Goal: Navigation & Orientation: Find specific page/section

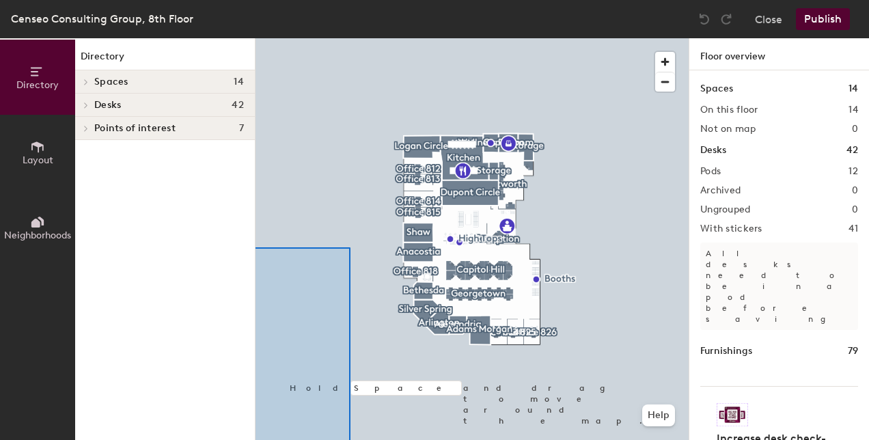
click at [162, 439] on html "Skip navigation Schedule Office People Analytics Visits Deliveries Services Man…" at bounding box center [434, 220] width 869 height 440
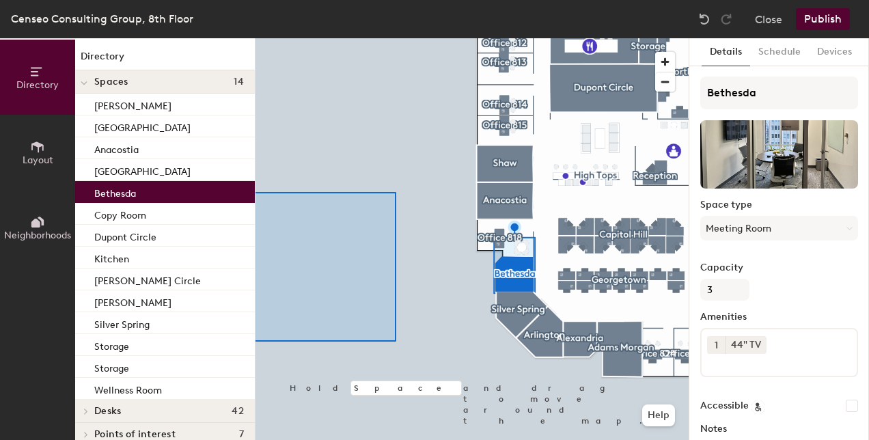
click at [184, 353] on div "Directory Layout Neighborhoods Directory Spaces [GEOGRAPHIC_DATA][PERSON_NAME] …" at bounding box center [434, 239] width 869 height 402
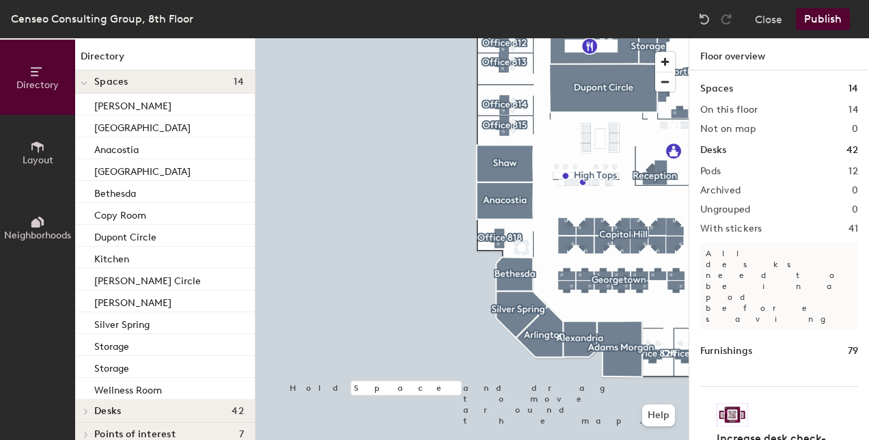
click at [202, 439] on html "Skip navigation Schedule Office People Analytics Visits Deliveries Services Man…" at bounding box center [434, 220] width 869 height 440
click at [692, 345] on div "Directory Layout Neighborhoods Directory Spaces [GEOGRAPHIC_DATA][PERSON_NAME] …" at bounding box center [434, 239] width 869 height 402
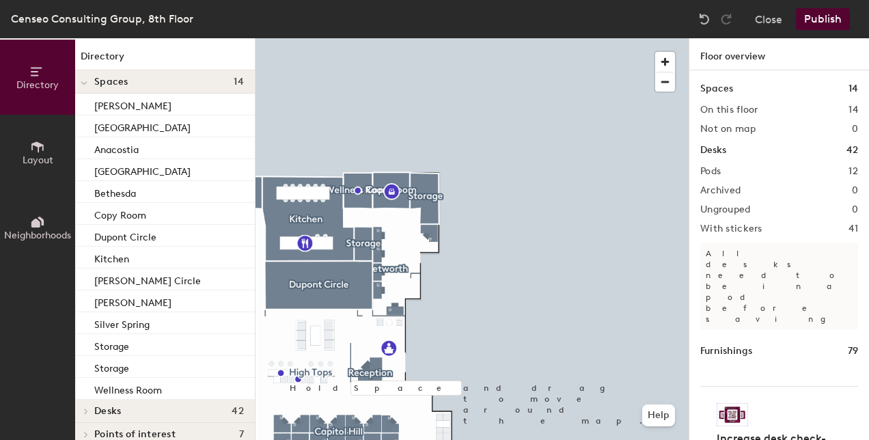
click at [692, 345] on div "Spaces 14 On this floor 14 Not on map 0 Desks 42 Pods 12 Archived 0 Ungrouped 0…" at bounding box center [779, 271] width 180 height 402
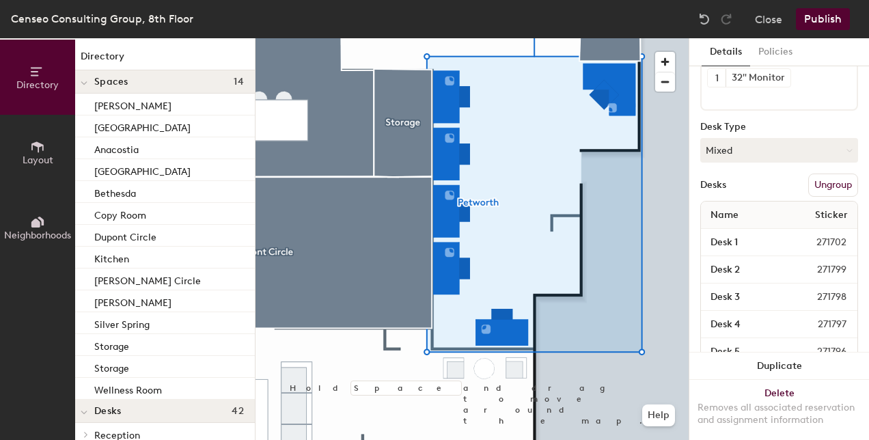
scroll to position [205, 0]
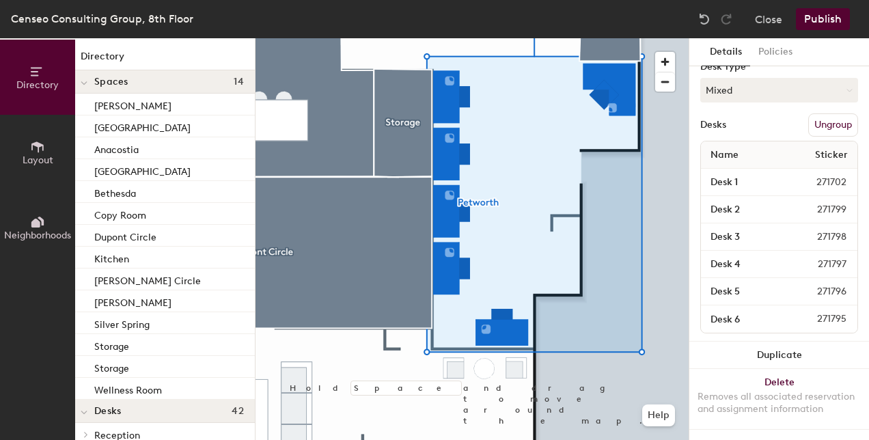
click at [789, 284] on span "271796" at bounding box center [819, 291] width 70 height 15
click at [764, 21] on button "Close" at bounding box center [768, 19] width 27 height 22
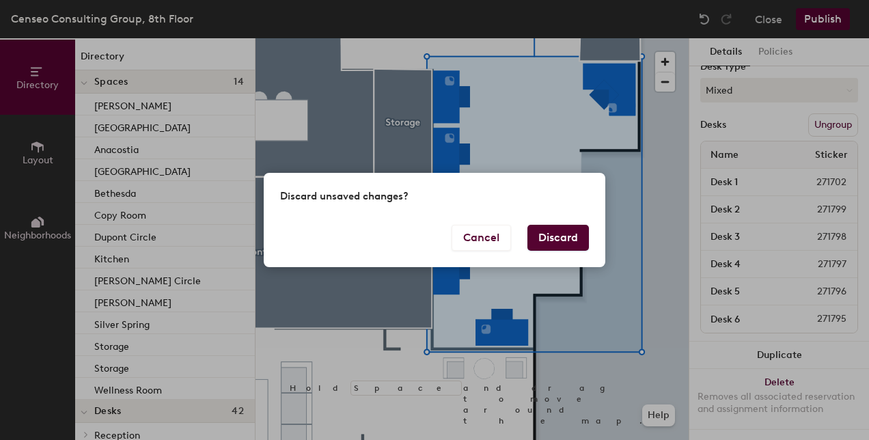
click at [545, 235] on button "Discard" at bounding box center [557, 238] width 61 height 26
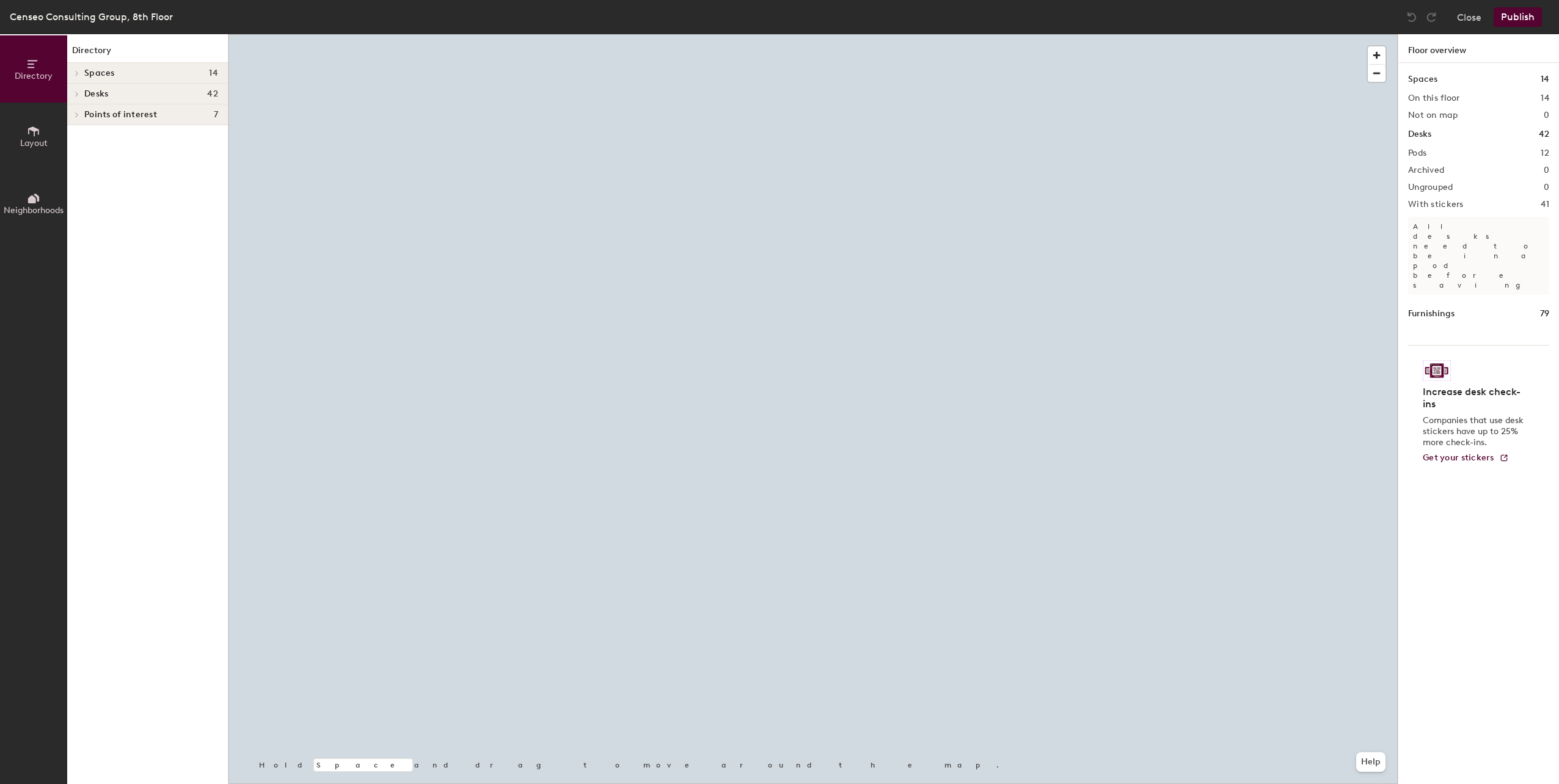
drag, startPoint x: 553, startPoint y: 31, endPoint x: 558, endPoint y: 33, distance: 5.4
